Goal: Register for event/course

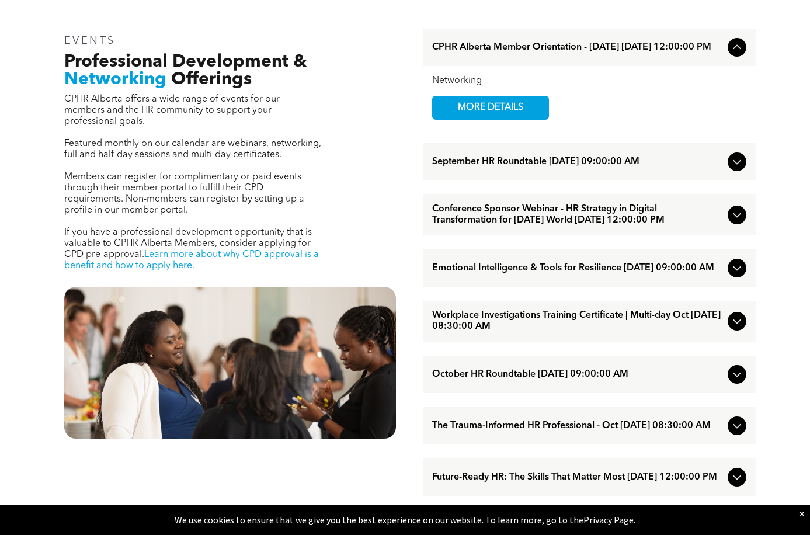
scroll to position [409, 0]
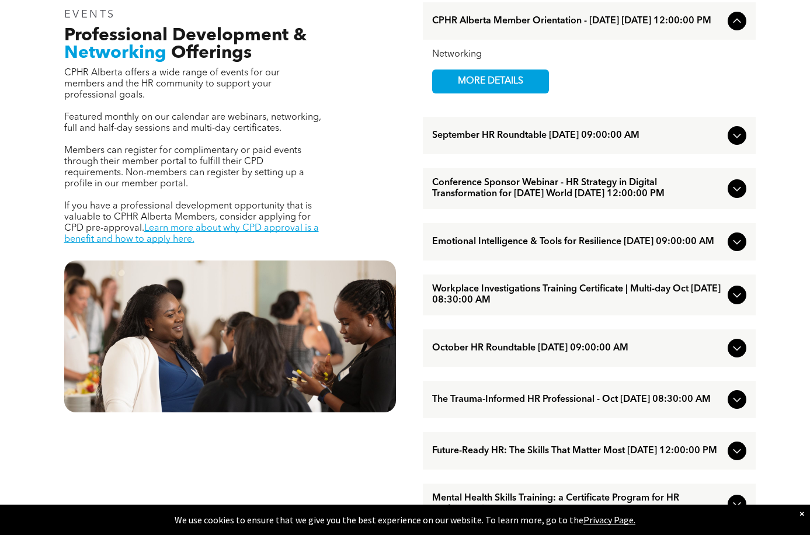
click at [735, 302] on icon at bounding box center [737, 295] width 14 height 14
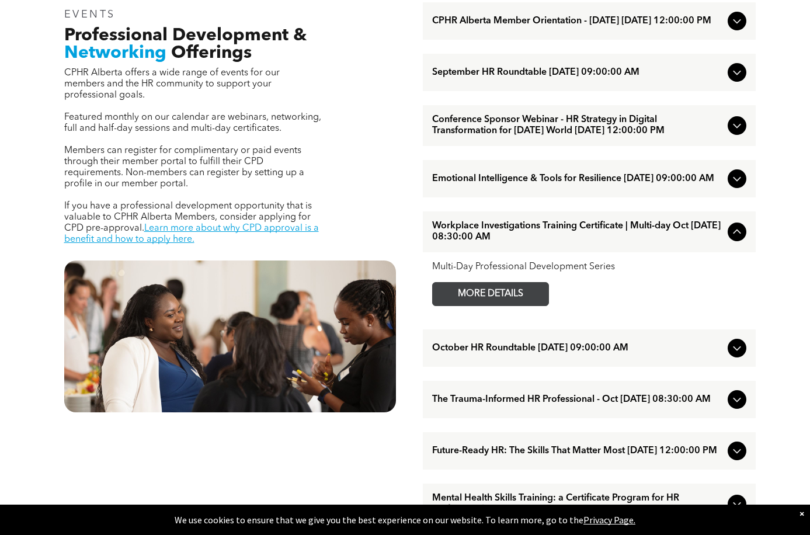
click at [486, 304] on span "MORE DETAILS" at bounding box center [491, 294] width 92 height 23
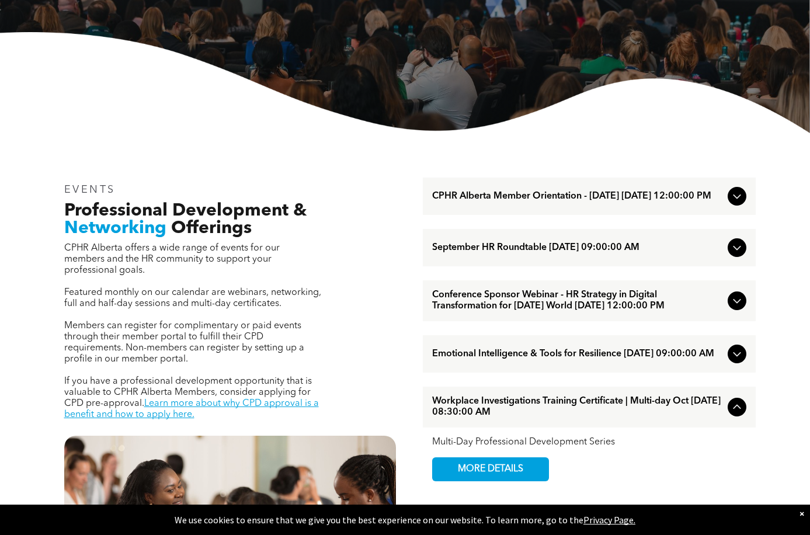
scroll to position [175, 0]
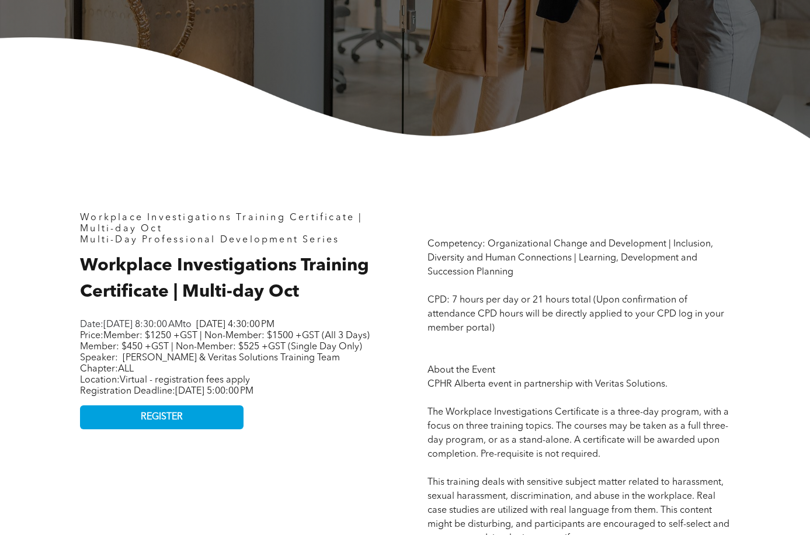
scroll to position [350, 0]
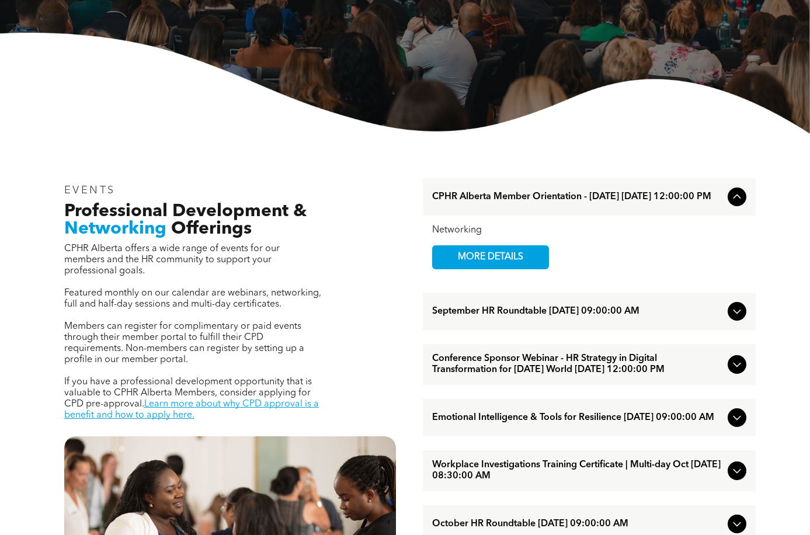
scroll to position [234, 0]
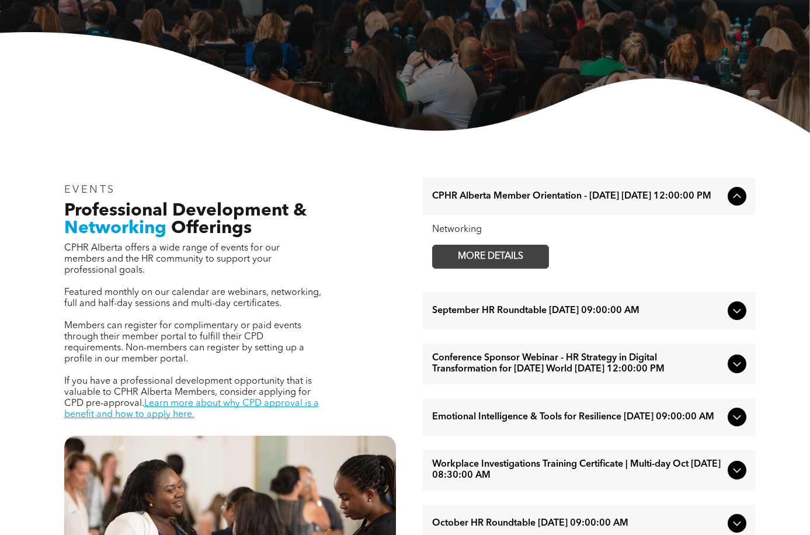
click at [467, 252] on span "MORE DETAILS" at bounding box center [491, 256] width 92 height 23
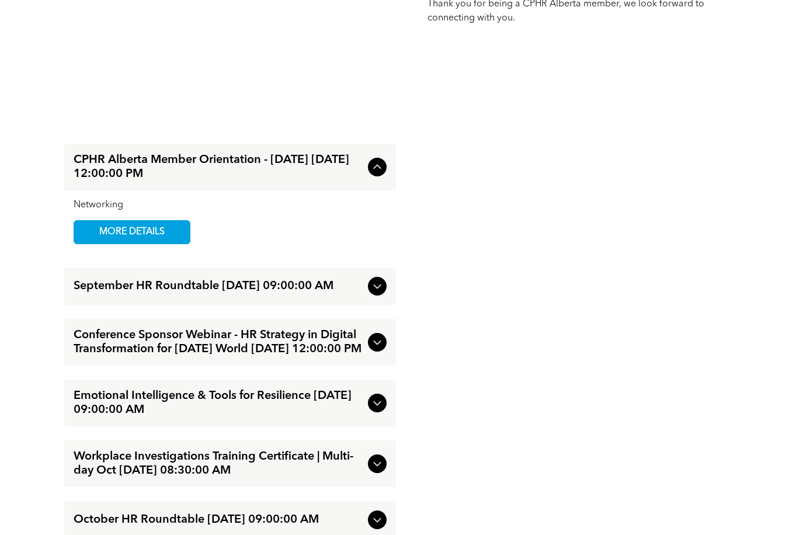
scroll to position [818, 0]
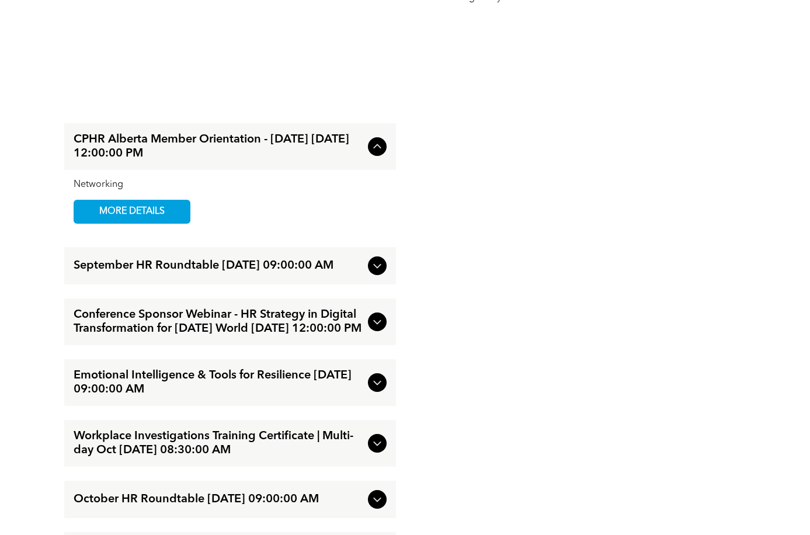
click at [366, 271] on div "September HR Roundtable [DATE] 09:00:00 AM" at bounding box center [230, 265] width 332 height 37
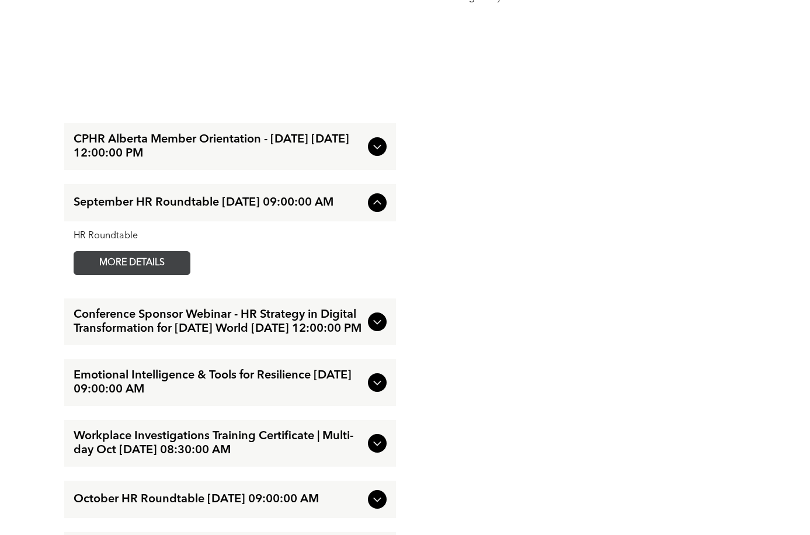
click at [155, 268] on span "MORE DETAILS" at bounding box center [132, 263] width 92 height 23
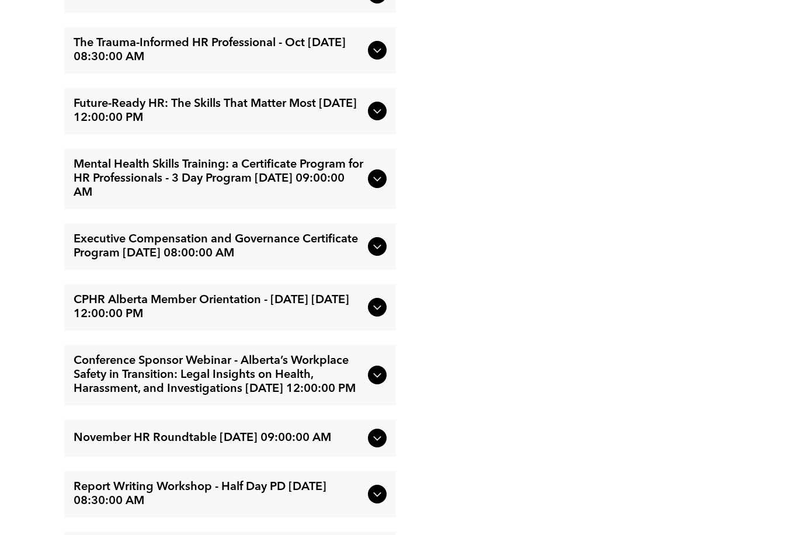
scroll to position [1343, 0]
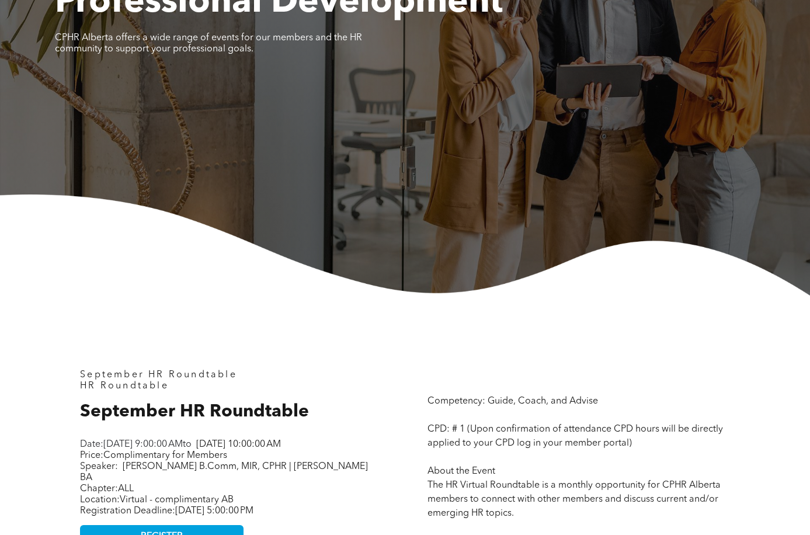
scroll to position [175, 0]
